Goal: Task Accomplishment & Management: Use online tool/utility

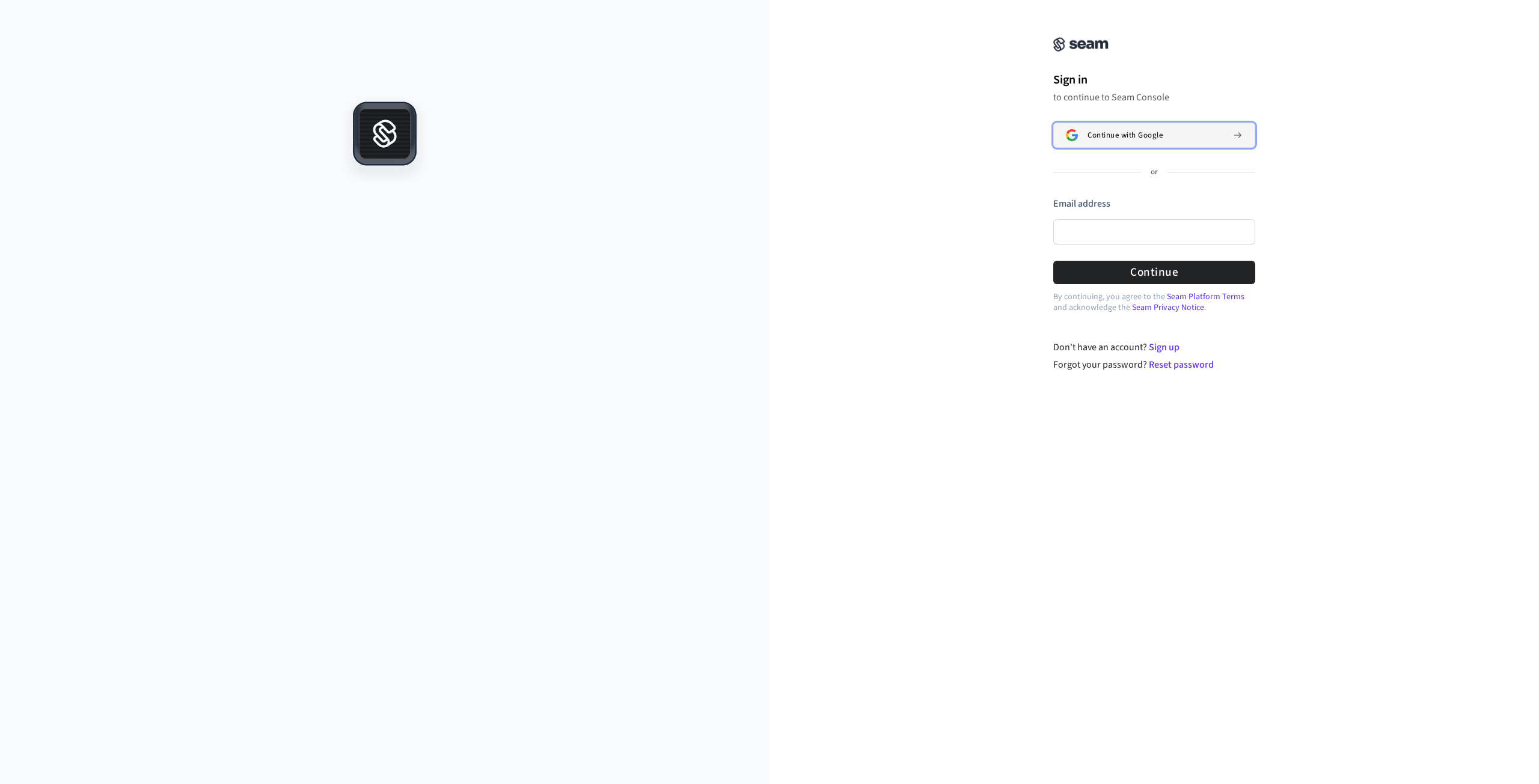
click at [1141, 131] on span "Continue with Google" at bounding box center [1125, 135] width 75 height 9
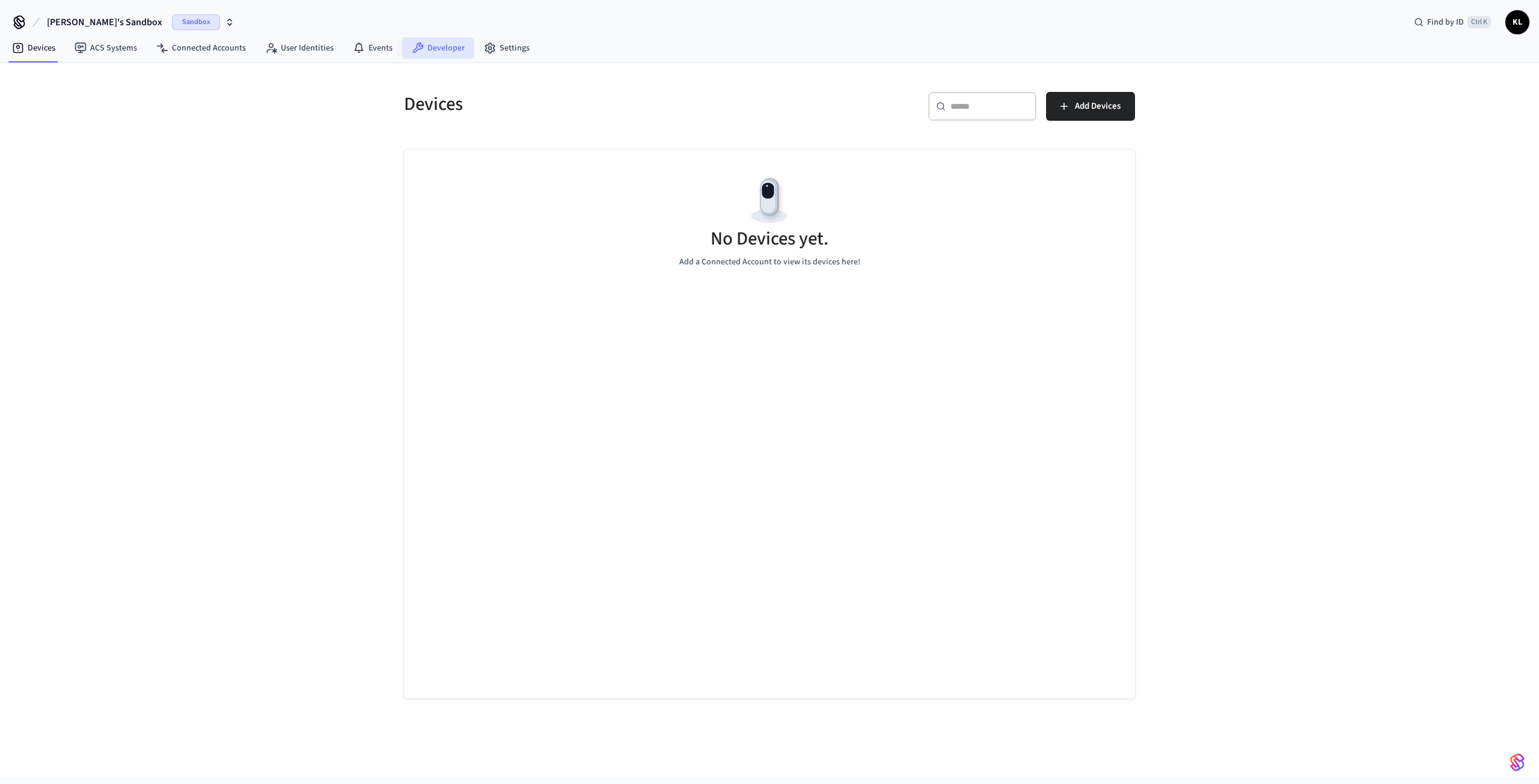
click at [440, 48] on link "Developer" at bounding box center [438, 47] width 72 height 22
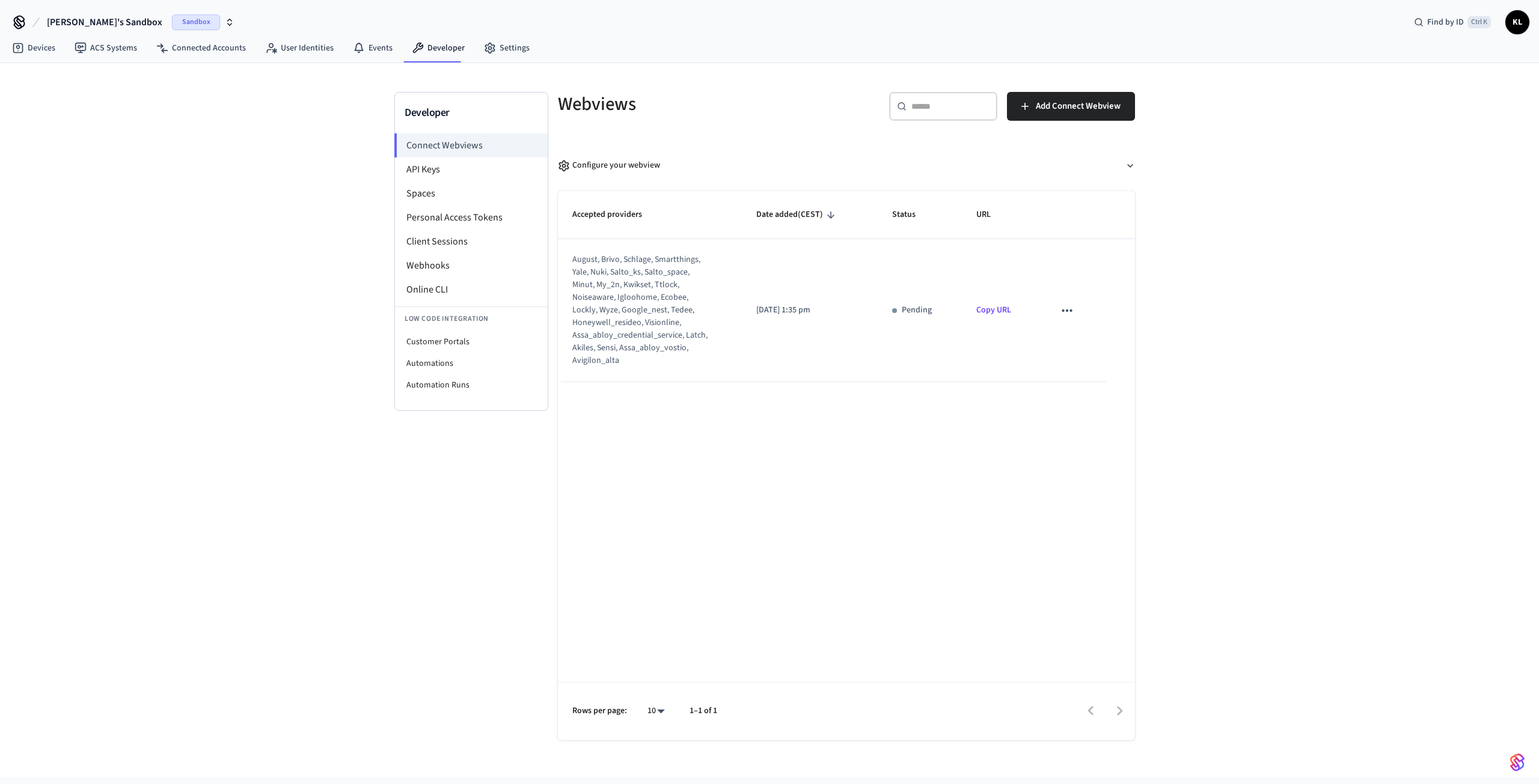
click at [231, 163] on div "Developer Connect Webviews API Keys Spaces Personal Access Tokens Client Sessio…" at bounding box center [770, 420] width 1539 height 714
click at [44, 52] on link "Devices" at bounding box center [34, 47] width 63 height 22
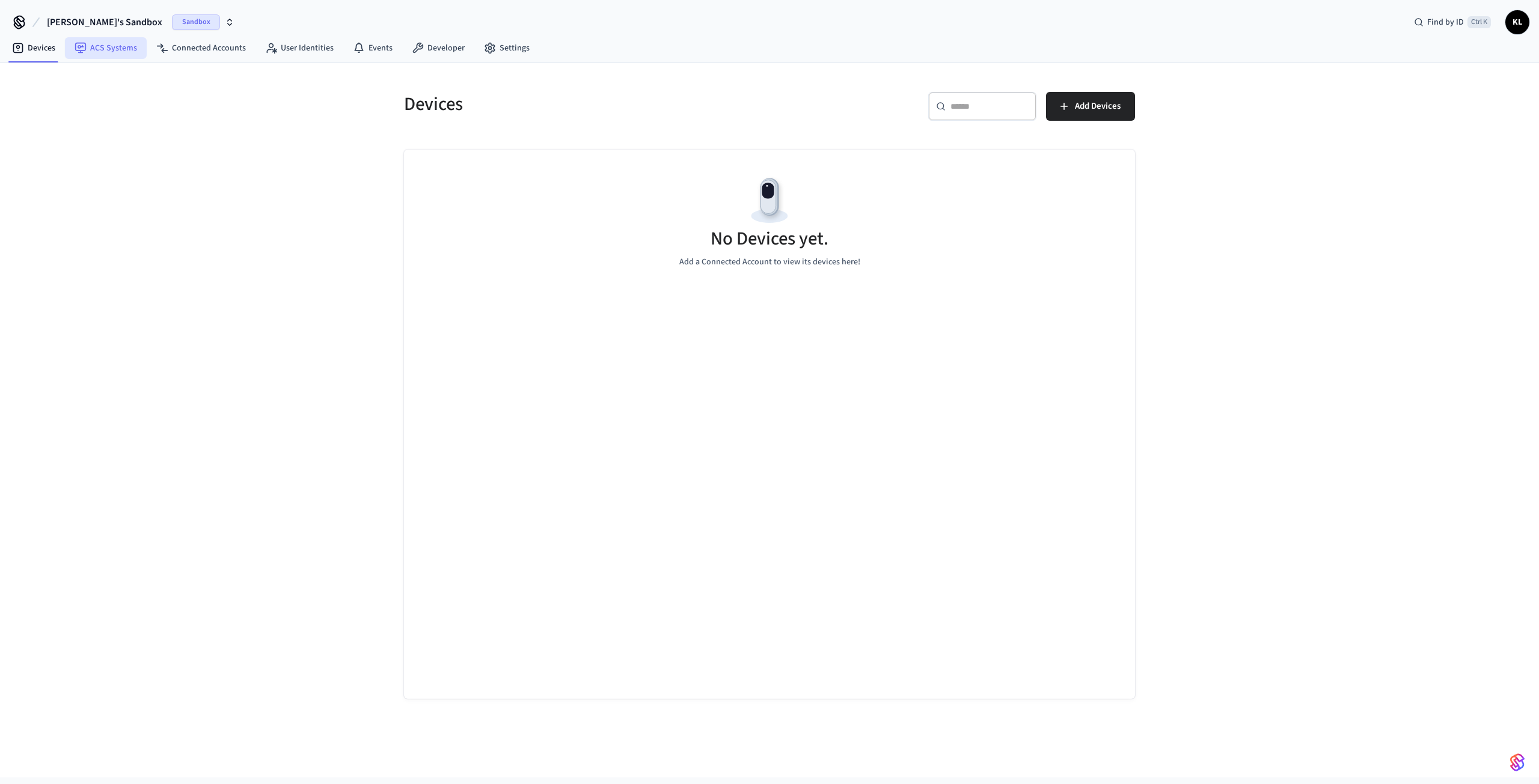
click at [116, 49] on link "ACS Systems" at bounding box center [105, 47] width 82 height 22
click at [187, 49] on link "Connected Accounts" at bounding box center [201, 47] width 108 height 22
click at [310, 46] on link "User Identities" at bounding box center [300, 47] width 88 height 22
click at [41, 51] on link "Devices" at bounding box center [34, 47] width 63 height 22
click at [1103, 106] on span "Add Devices" at bounding box center [1097, 107] width 46 height 15
